Goal: Task Accomplishment & Management: Use online tool/utility

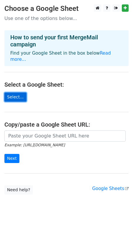
click at [17, 93] on link "Select..." at bounding box center [15, 97] width 22 height 9
click at [13, 93] on link "Select..." at bounding box center [15, 97] width 22 height 9
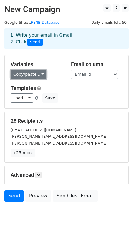
click at [36, 72] on link "Copy/paste..." at bounding box center [29, 74] width 36 height 9
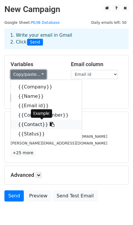
scroll to position [26, 0]
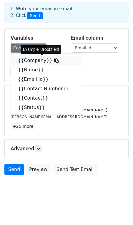
click at [54, 62] on icon at bounding box center [56, 60] width 5 height 5
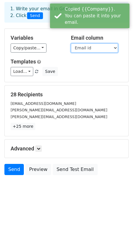
click at [87, 46] on select "Company Name Email id Contact Number Contact Status" at bounding box center [94, 47] width 47 height 9
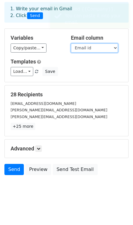
click at [71, 43] on select "Company Name Email id Contact Number Contact Status" at bounding box center [94, 47] width 47 height 9
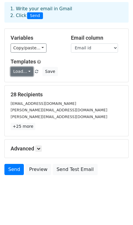
click at [25, 68] on link "Load..." at bounding box center [22, 71] width 23 height 9
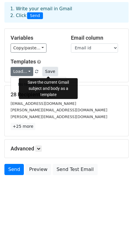
click at [48, 72] on button "Save" at bounding box center [49, 71] width 15 height 9
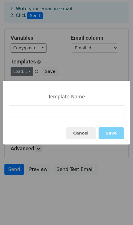
click at [89, 76] on div "Template Name Cancel Save" at bounding box center [66, 112] width 133 height 225
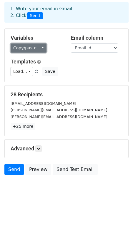
click at [33, 48] on link "Copy/paste..." at bounding box center [29, 47] width 36 height 9
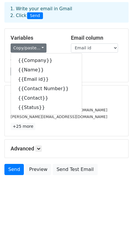
click at [96, 80] on div "Variables Copy/paste... {{Company}} {{Name}} {{Email id}} {{Contact Number}} {{…" at bounding box center [66, 55] width 123 height 53
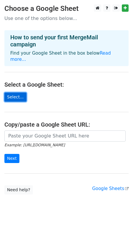
click at [13, 93] on link "Select..." at bounding box center [15, 97] width 22 height 9
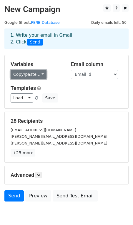
click at [23, 77] on link "Copy/paste..." at bounding box center [29, 74] width 36 height 9
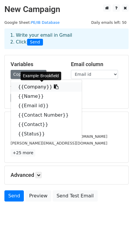
click at [23, 88] on link "{{Company}}" at bounding box center [46, 86] width 71 height 9
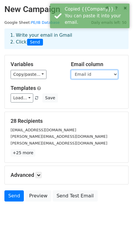
click at [85, 76] on select "Company Name Email id Contact Number Contact Status" at bounding box center [94, 74] width 47 height 9
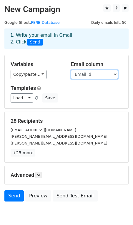
click at [71, 70] on select "Company Name Email id Contact Number Contact Status" at bounding box center [94, 74] width 47 height 9
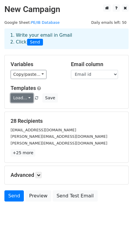
click at [29, 99] on link "Load..." at bounding box center [22, 97] width 23 height 9
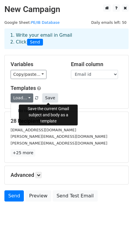
click at [48, 95] on button "Save" at bounding box center [49, 97] width 15 height 9
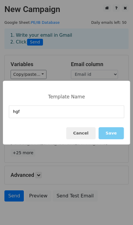
type input "hgf"
click at [116, 134] on button "Save" at bounding box center [110, 133] width 25 height 12
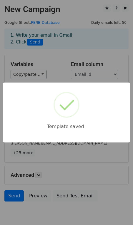
click at [82, 147] on div "Template saved!" at bounding box center [66, 112] width 133 height 225
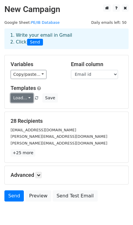
click at [18, 99] on link "Load..." at bounding box center [22, 97] width 23 height 9
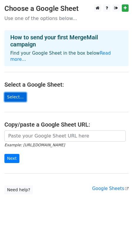
click at [16, 93] on link "Select..." at bounding box center [15, 97] width 22 height 9
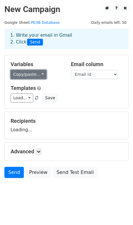
click at [30, 73] on link "Copy/paste..." at bounding box center [29, 74] width 36 height 9
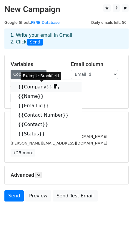
click at [54, 87] on icon at bounding box center [56, 86] width 5 height 5
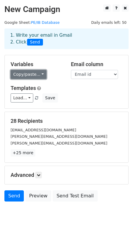
click at [34, 75] on link "Copy/paste..." at bounding box center [29, 74] width 36 height 9
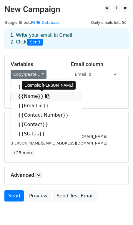
click at [45, 97] on icon at bounding box center [47, 96] width 5 height 5
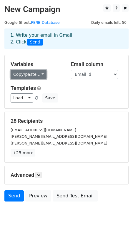
click at [26, 73] on link "Copy/paste..." at bounding box center [29, 74] width 36 height 9
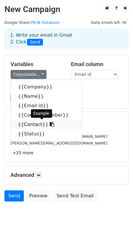
click at [50, 125] on icon at bounding box center [52, 124] width 5 height 5
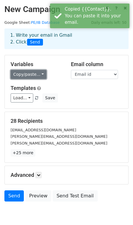
click at [31, 77] on link "Copy/paste..." at bounding box center [29, 74] width 36 height 9
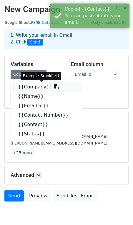
click at [54, 86] on icon at bounding box center [56, 86] width 5 height 5
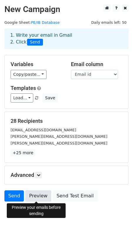
click at [42, 194] on link "Preview" at bounding box center [38, 195] width 26 height 11
click at [35, 199] on link "Preview" at bounding box center [38, 195] width 26 height 11
click at [41, 195] on link "Preview" at bounding box center [38, 195] width 26 height 11
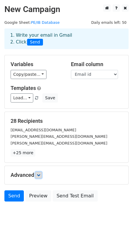
click at [38, 177] on icon at bounding box center [39, 175] width 4 height 4
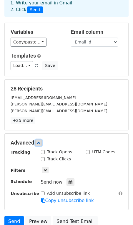
scroll to position [38, 0]
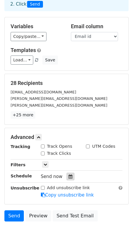
click at [68, 177] on icon at bounding box center [70, 177] width 4 height 4
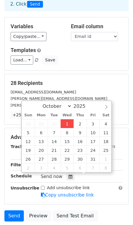
type input "2025-10-01 12:00"
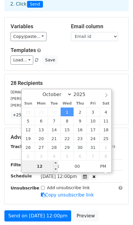
click at [44, 166] on input "12" at bounding box center [40, 166] width 36 height 12
type input "1"
type input "9"
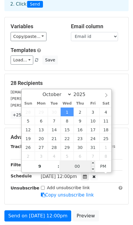
type input "2025-10-01 21:00"
type input "09"
click at [80, 167] on input "00" at bounding box center [77, 166] width 36 height 12
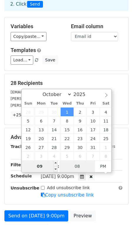
type input "08"
type input "2025-10-01 21:08"
click at [45, 165] on input "09" at bounding box center [40, 166] width 36 height 12
type input "08"
click at [84, 165] on input "08" at bounding box center [77, 166] width 36 height 12
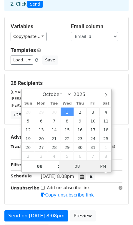
type input "2025-10-01 08:08"
click at [100, 166] on span "PM" at bounding box center [103, 166] width 16 height 12
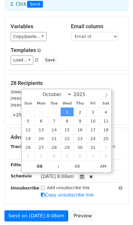
click at [90, 186] on div "Add unsubscribe link Copy unsubscribe link" at bounding box center [81, 192] width 91 height 14
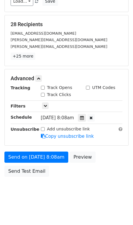
scroll to position [97, 0]
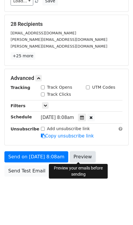
click at [74, 158] on link "Preview" at bounding box center [83, 156] width 26 height 11
click at [72, 156] on link "Preview" at bounding box center [83, 156] width 26 height 11
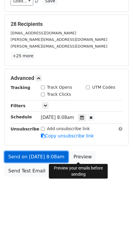
click at [40, 156] on link "Send on Oct 1 at 8:08am" at bounding box center [36, 156] width 64 height 11
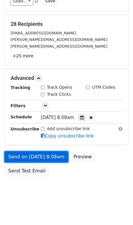
click at [40, 156] on link "Send on Oct 1 at 8:08am" at bounding box center [36, 156] width 64 height 11
click at [37, 159] on link "Send on Oct 1 at 8:08am" at bounding box center [36, 156] width 64 height 11
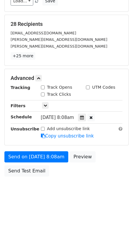
click at [36, 118] on div "Wed, Oct 1, 8:08am 2025-10-01 08:08" at bounding box center [81, 118] width 91 height 8
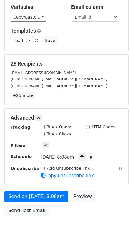
scroll to position [98, 0]
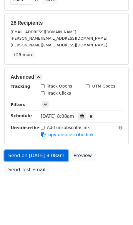
click at [39, 157] on link "Send on Oct 1 at 8:08am" at bounding box center [36, 155] width 64 height 11
click at [41, 155] on link "Send on Oct 1 at 8:08am" at bounding box center [36, 155] width 64 height 11
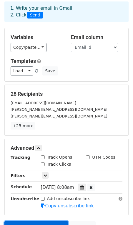
scroll to position [0, 0]
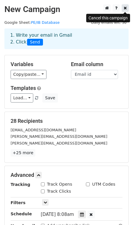
click at [126, 6] on icon at bounding box center [124, 8] width 3 height 4
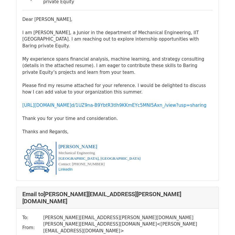
scroll to position [4258, 0]
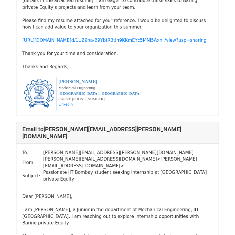
scroll to position [4252, 0]
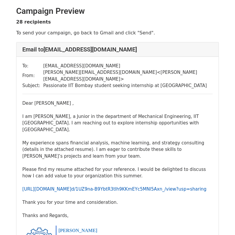
click at [83, 186] on link "[URL][DOMAIN_NAME] d/1UZ9na- B9YbtR3tIh9KKmEYc5MNl5Axn_/ view?usp=sharing" at bounding box center [114, 188] width 184 height 5
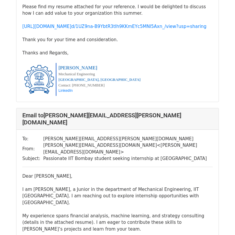
scroll to position [1086, 0]
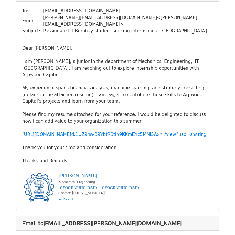
scroll to position [5880, 0]
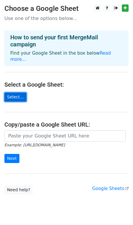
click at [15, 93] on link "Select..." at bounding box center [15, 97] width 22 height 9
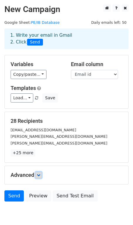
click at [37, 172] on link at bounding box center [38, 175] width 6 height 6
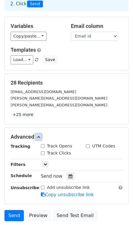
scroll to position [39, 0]
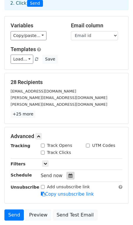
click at [66, 178] on div at bounding box center [70, 176] width 8 height 8
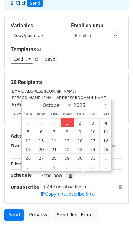
type input "2025-10-01 12:00"
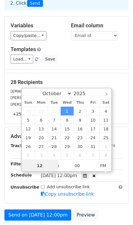
scroll to position [0, 0]
type input "08"
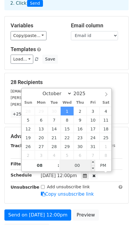
type input "2025-10-01 20:00"
click at [86, 164] on input "00" at bounding box center [77, 166] width 36 height 12
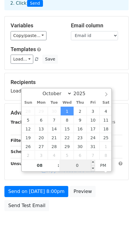
type input "08"
type input "2025-10-01 08:08"
click at [105, 164] on span "PM" at bounding box center [103, 166] width 16 height 12
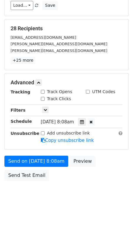
scroll to position [98, 0]
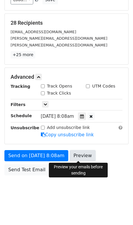
click at [77, 156] on link "Preview" at bounding box center [83, 155] width 26 height 11
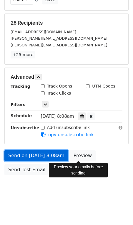
click at [34, 153] on link "Send on Oct 1 at 8:08am" at bounding box center [36, 155] width 64 height 11
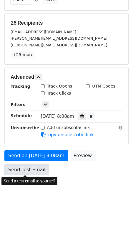
click at [27, 167] on link "Send Test Email" at bounding box center [26, 169] width 45 height 11
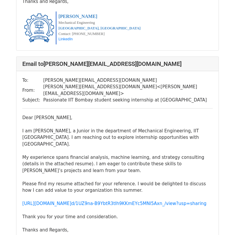
scroll to position [217, 0]
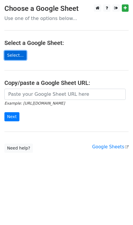
click at [12, 53] on link "Select..." at bounding box center [15, 55] width 22 height 9
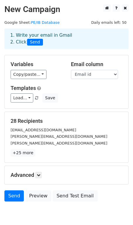
scroll to position [26, 0]
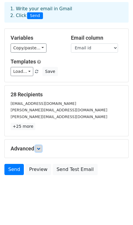
click at [39, 150] on icon at bounding box center [39, 149] width 4 height 4
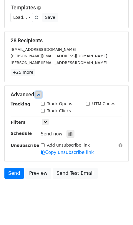
scroll to position [81, 0]
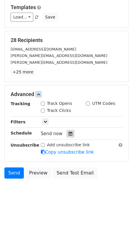
click at [69, 130] on div at bounding box center [70, 134] width 8 height 8
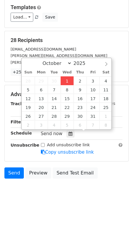
type input "[DATE] 12:00"
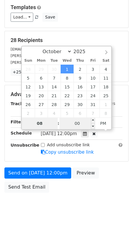
type input "08"
type input "[DATE] 20:00"
click at [85, 123] on input "00" at bounding box center [77, 124] width 36 height 12
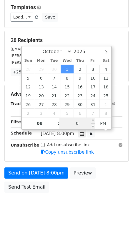
scroll to position [75, 0]
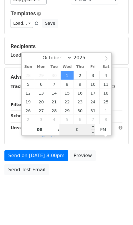
type input "08"
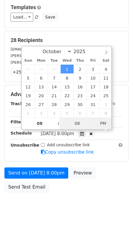
type input "[DATE] 08:08"
click at [104, 124] on span "AM" at bounding box center [103, 124] width 16 height 12
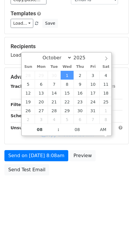
click at [92, 175] on div "Send on [DATE] 8:08am Preview Send Test Email" at bounding box center [66, 164] width 133 height 28
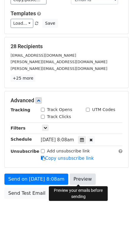
click at [84, 179] on link "Preview" at bounding box center [83, 179] width 26 height 11
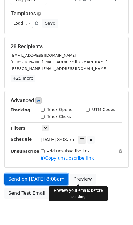
click at [48, 179] on link "Send on [DATE] 8:08am" at bounding box center [36, 179] width 64 height 11
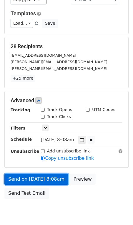
click at [51, 180] on link "Send on [DATE] 8:08am" at bounding box center [36, 179] width 64 height 11
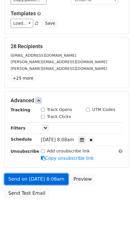
click at [51, 180] on link "Send on [DATE] 8:08am" at bounding box center [36, 179] width 64 height 11
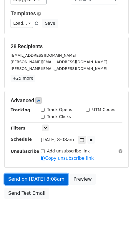
click at [51, 180] on link "Send on [DATE] 8:08am" at bounding box center [36, 179] width 64 height 11
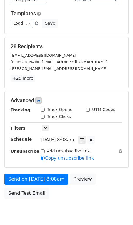
click at [122, 6] on div "Variables Copy/paste... {{Company}} {{Name}} {{Email id}} {{Contact Number}} {{…" at bounding box center [66, 7] width 123 height 53
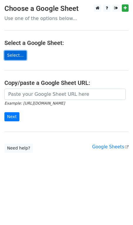
click at [11, 56] on link "Select..." at bounding box center [15, 55] width 22 height 9
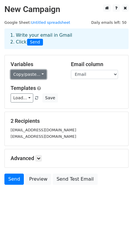
click at [35, 74] on link "Copy/paste..." at bounding box center [29, 74] width 36 height 9
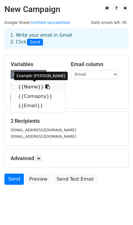
click at [32, 88] on link "{{Name}}" at bounding box center [38, 86] width 55 height 9
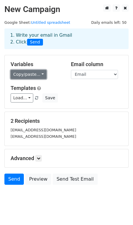
click at [22, 75] on link "Copy/paste..." at bounding box center [29, 74] width 36 height 9
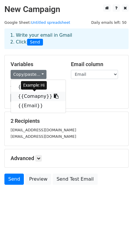
click at [23, 98] on link "{{Comapny}}" at bounding box center [38, 96] width 55 height 9
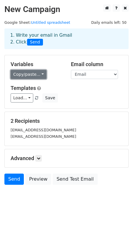
click at [23, 74] on link "Copy/paste..." at bounding box center [29, 74] width 36 height 9
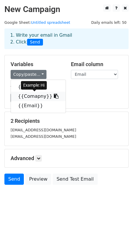
click at [45, 96] on link "{{Comapny}}" at bounding box center [38, 96] width 55 height 9
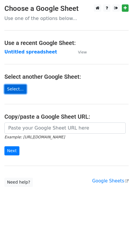
click at [17, 93] on link "Select..." at bounding box center [15, 89] width 22 height 9
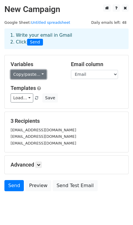
click at [19, 74] on link "Copy/paste..." at bounding box center [29, 74] width 36 height 9
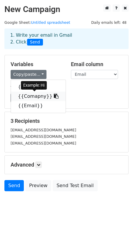
click at [25, 96] on link "{{Comapny}}" at bounding box center [38, 96] width 55 height 9
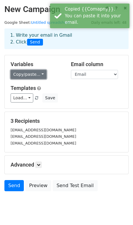
click at [30, 75] on link "Copy/paste..." at bounding box center [29, 74] width 36 height 9
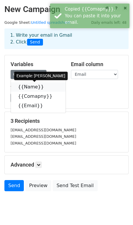
click at [25, 90] on link "{{Name}}" at bounding box center [38, 86] width 55 height 9
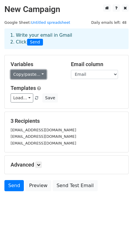
click at [31, 71] on link "Copy/paste..." at bounding box center [29, 74] width 36 height 9
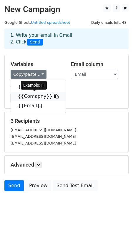
click at [31, 97] on link "{{Comapny}}" at bounding box center [38, 96] width 55 height 9
